Goal: Information Seeking & Learning: Learn about a topic

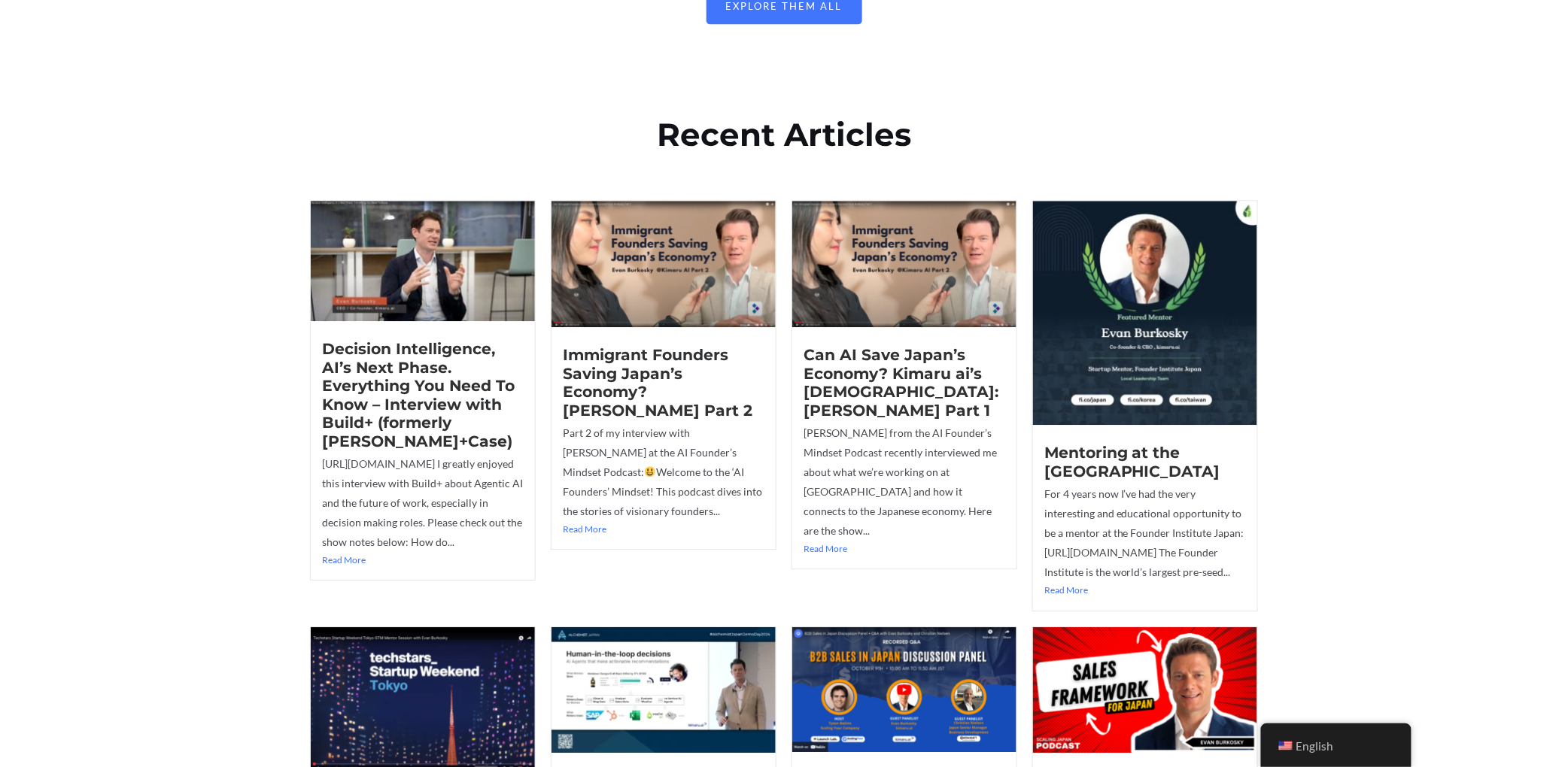
scroll to position [1604, 0]
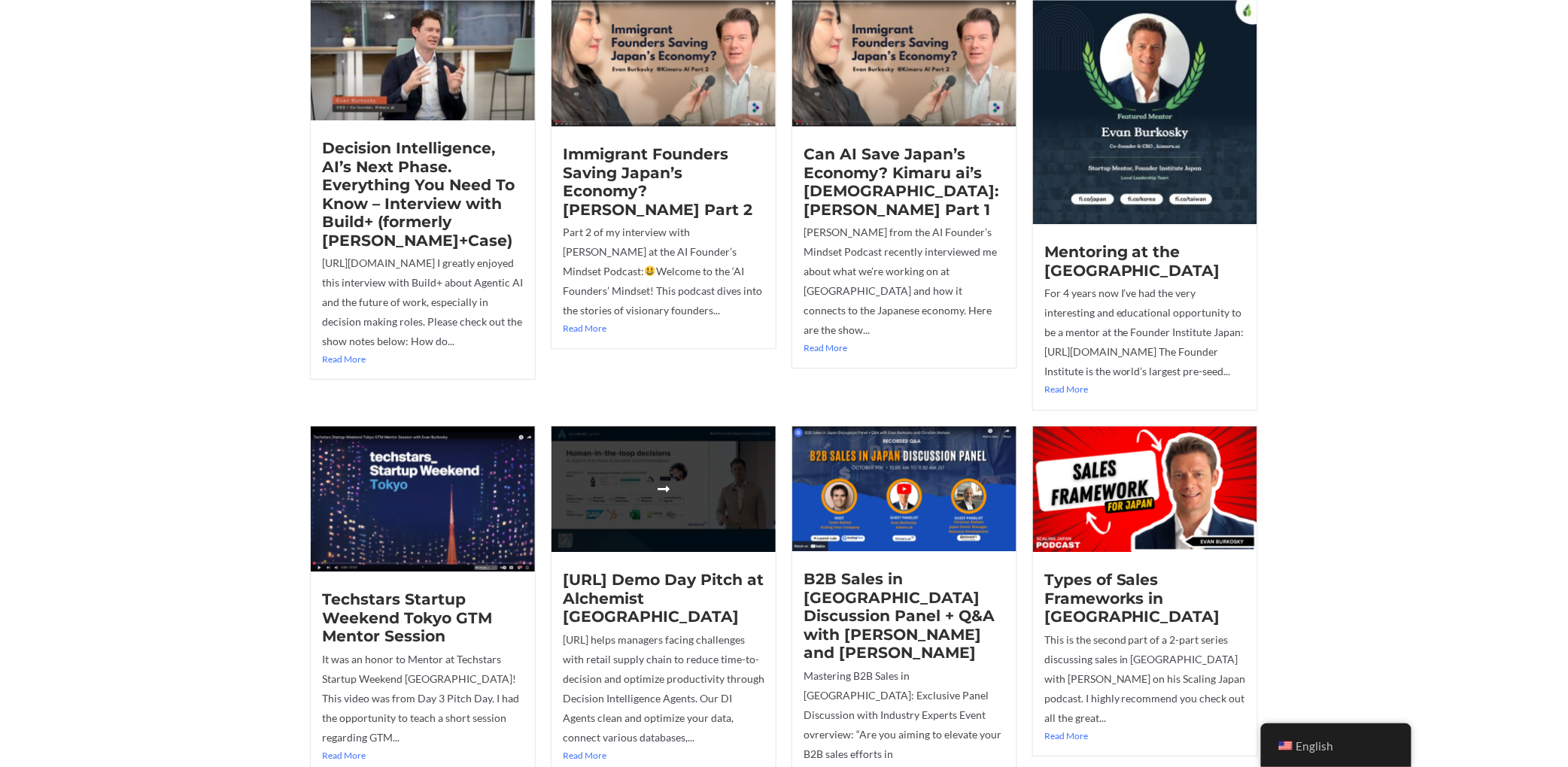
click at [688, 451] on link at bounding box center [664, 489] width 224 height 126
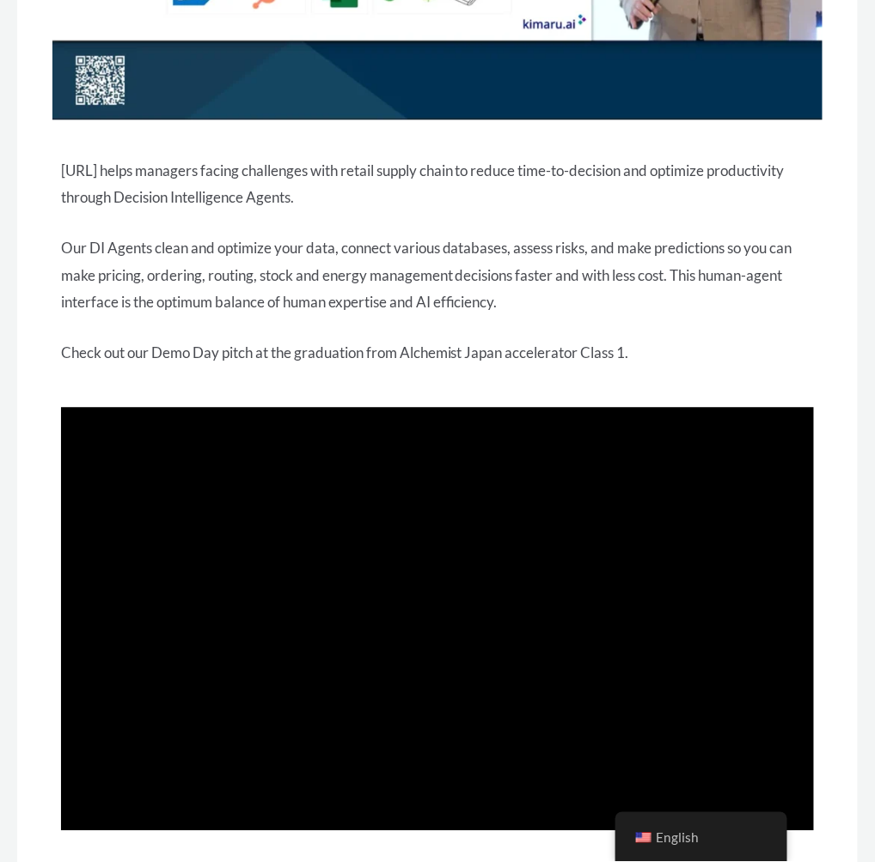
scroll to position [549, 0]
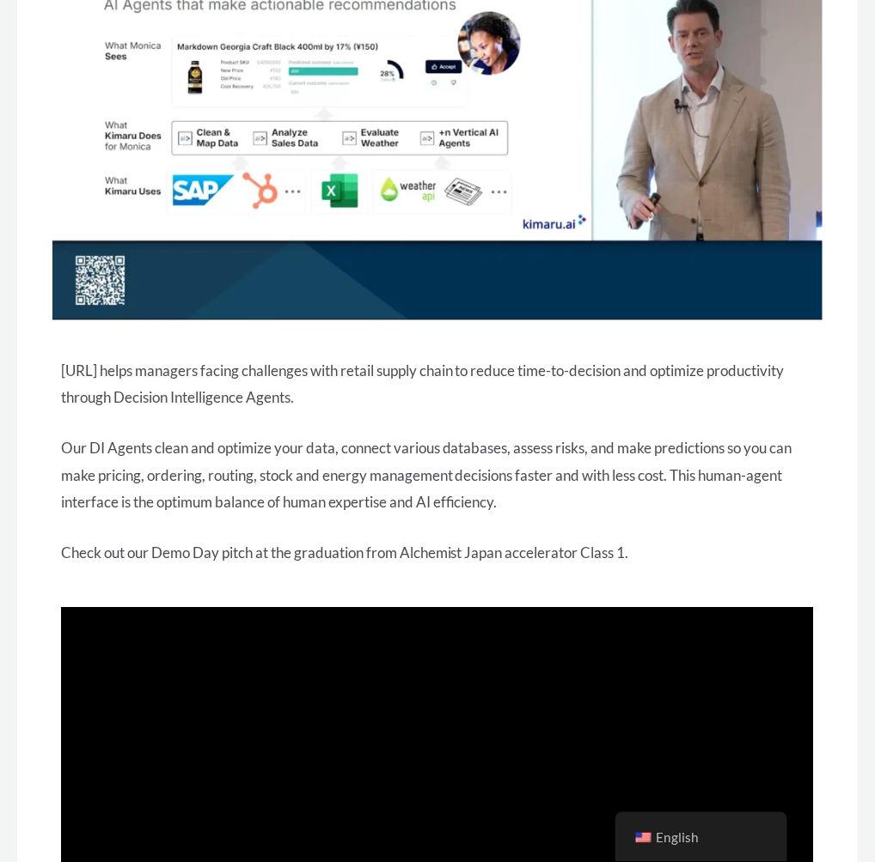
click at [412, 423] on div "[URL] helps managers facing challenges with retail supply chain to reduce time-…" at bounding box center [437, 463] width 753 height 210
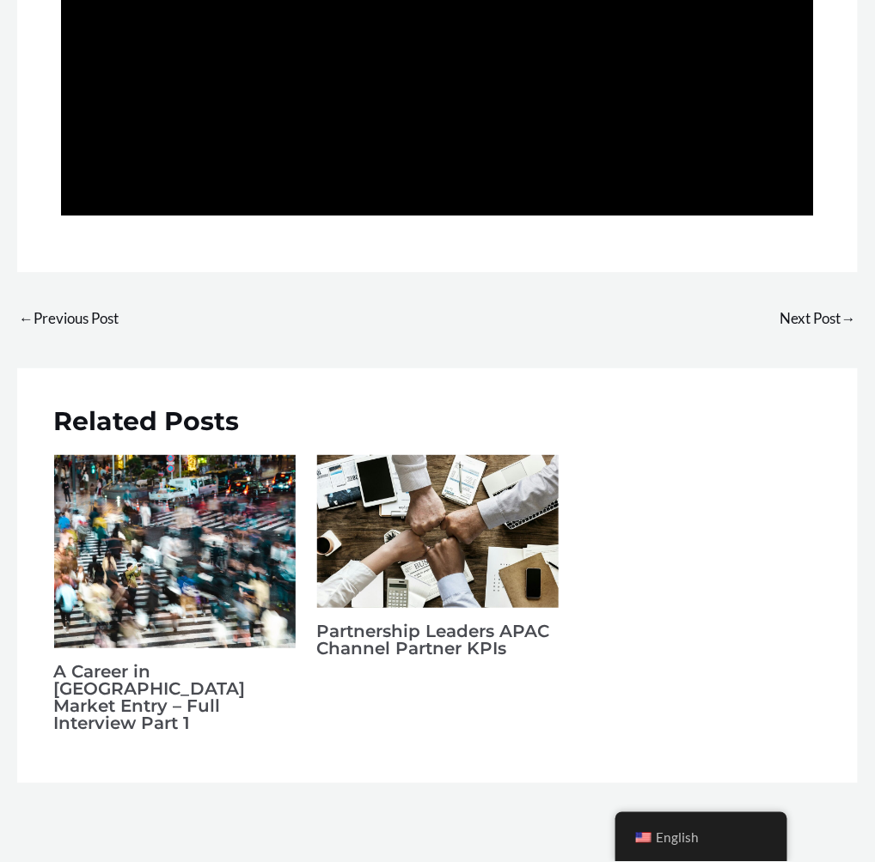
scroll to position [1580, 0]
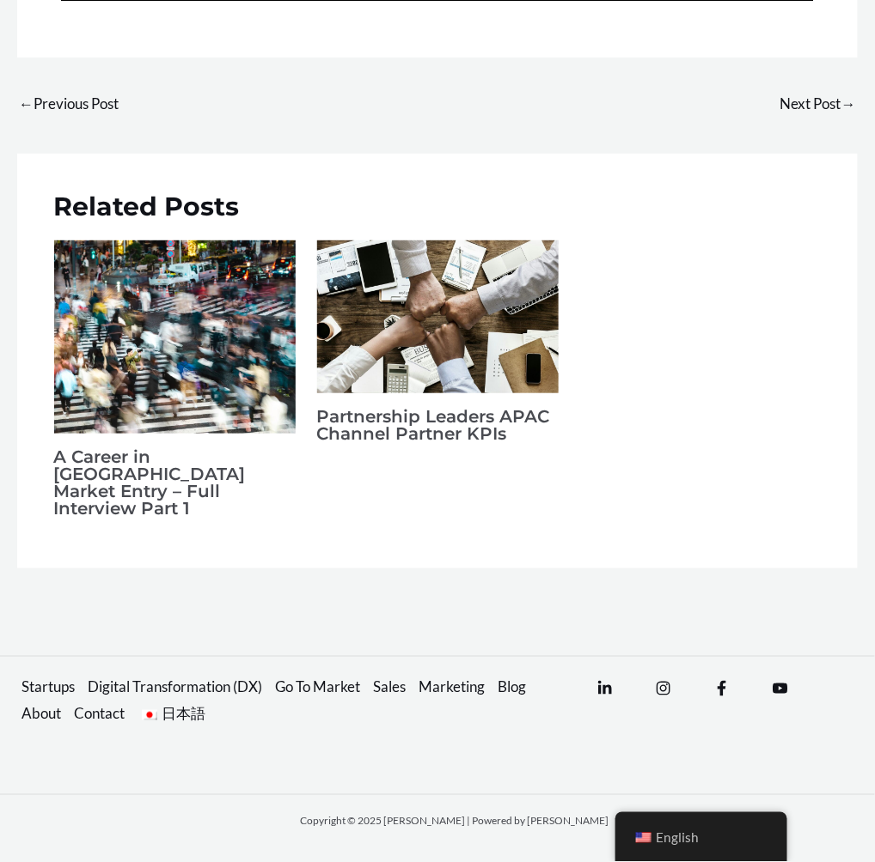
click at [169, 394] on img "Read more about A Career in Japan Market Entry – Full Interview Part 1" at bounding box center [174, 337] width 241 height 193
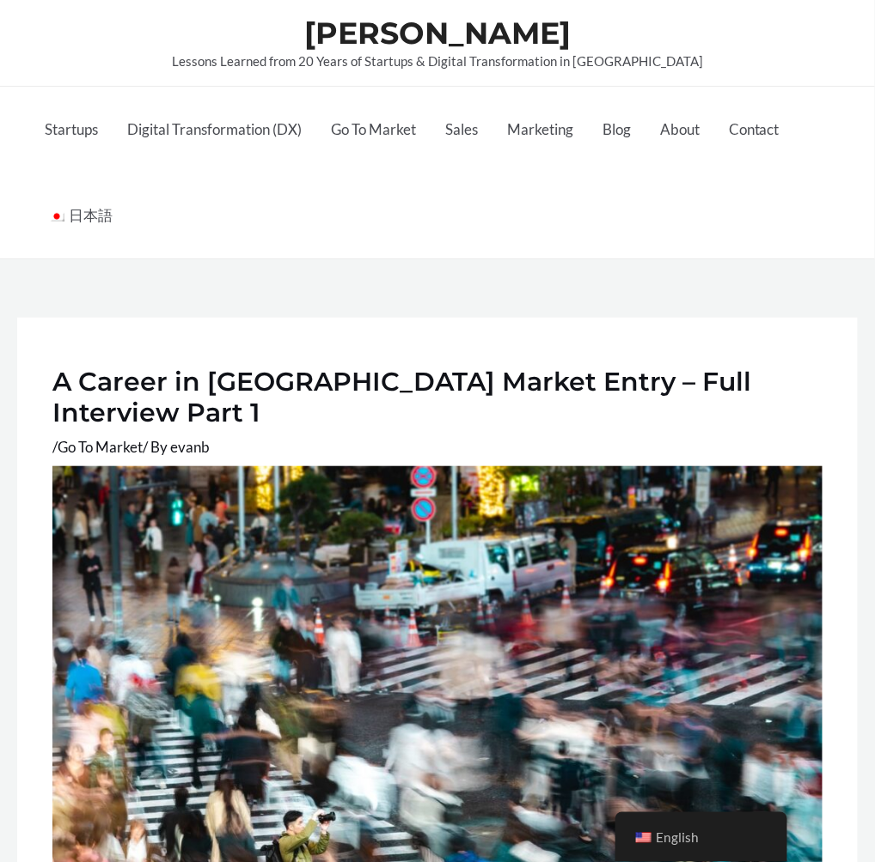
click at [137, 34] on div "[PERSON_NAME] Lessons Learned from 20 Years of Startups & Digital Transformatio…" at bounding box center [437, 43] width 814 height 85
